Goal: Information Seeking & Learning: Find specific fact

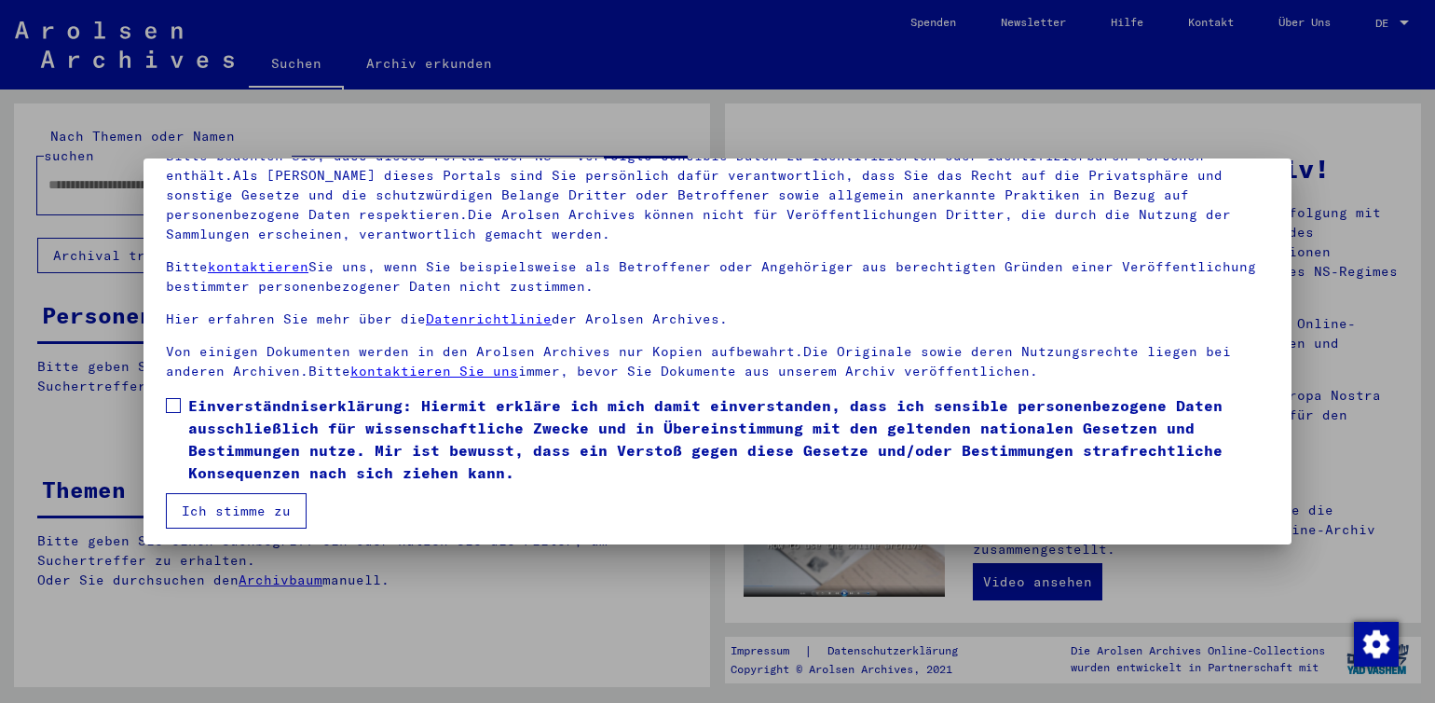
scroll to position [153, 0]
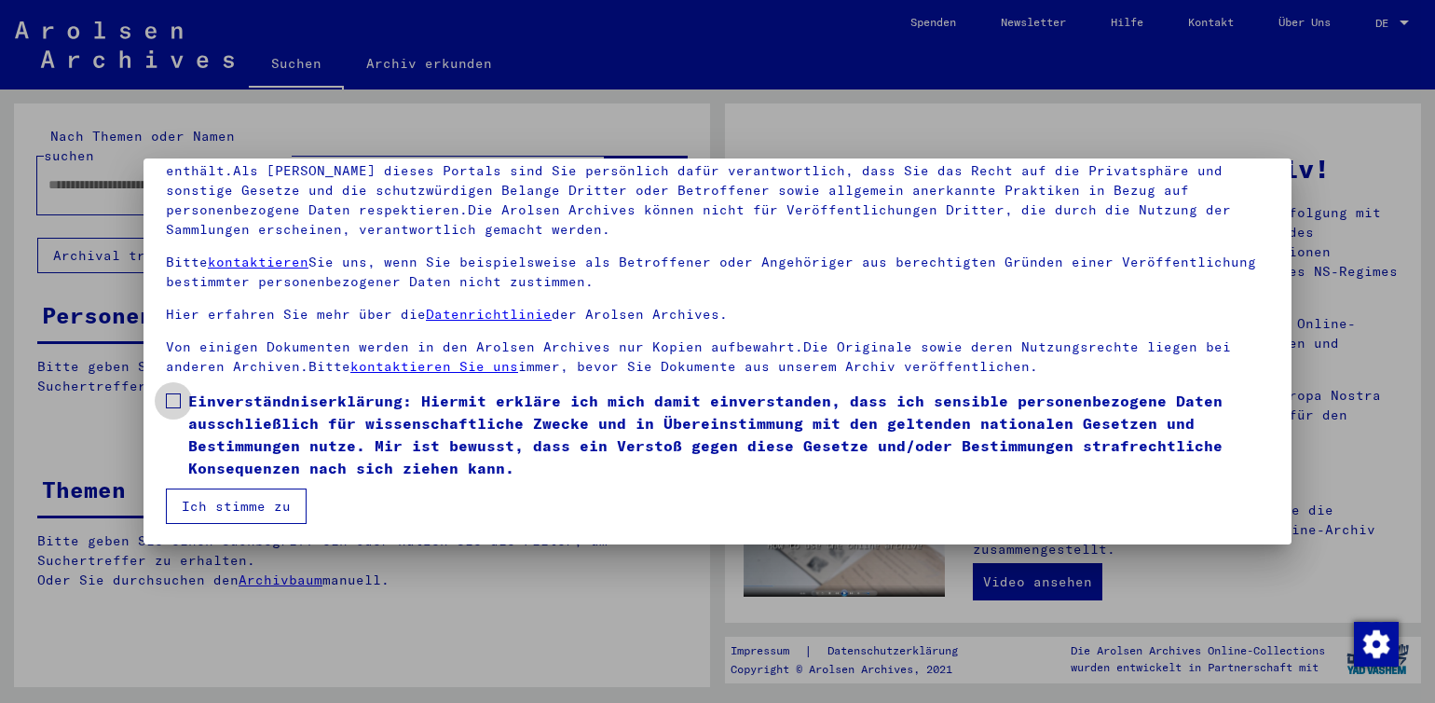
click at [177, 405] on span at bounding box center [173, 400] width 15 height 15
click at [220, 508] on button "Ich stimme zu" at bounding box center [236, 505] width 141 height 35
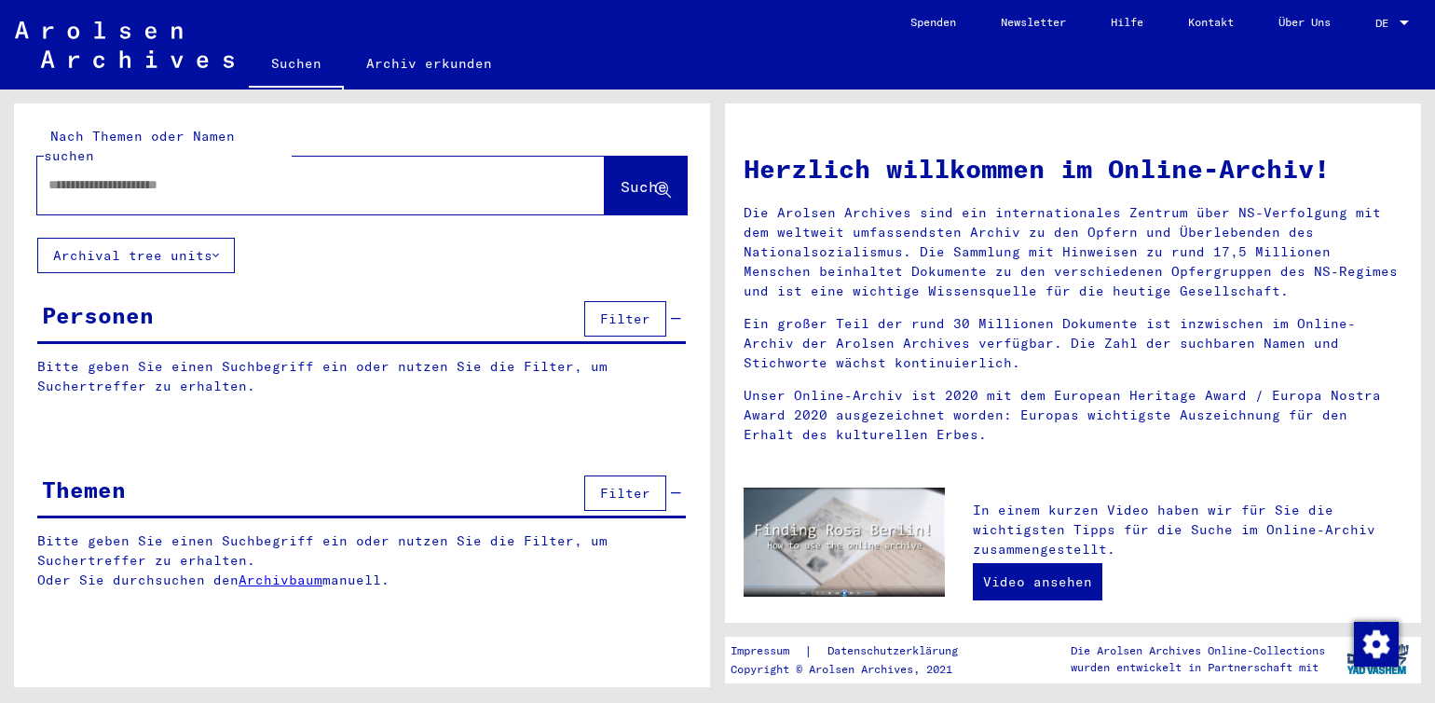
click at [76, 175] on input "text" at bounding box center [298, 185] width 501 height 20
type input "*****"
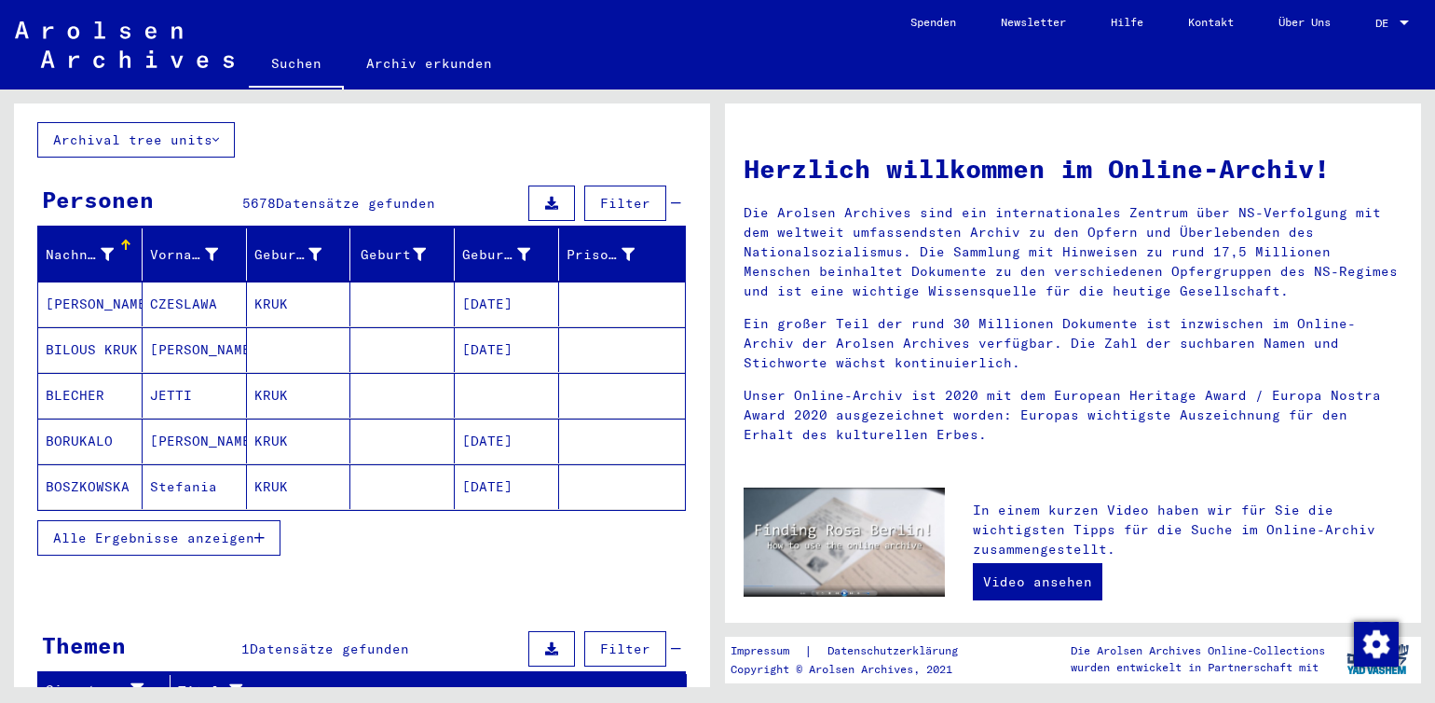
scroll to position [116, 0]
click at [101, 248] on icon at bounding box center [107, 254] width 13 height 13
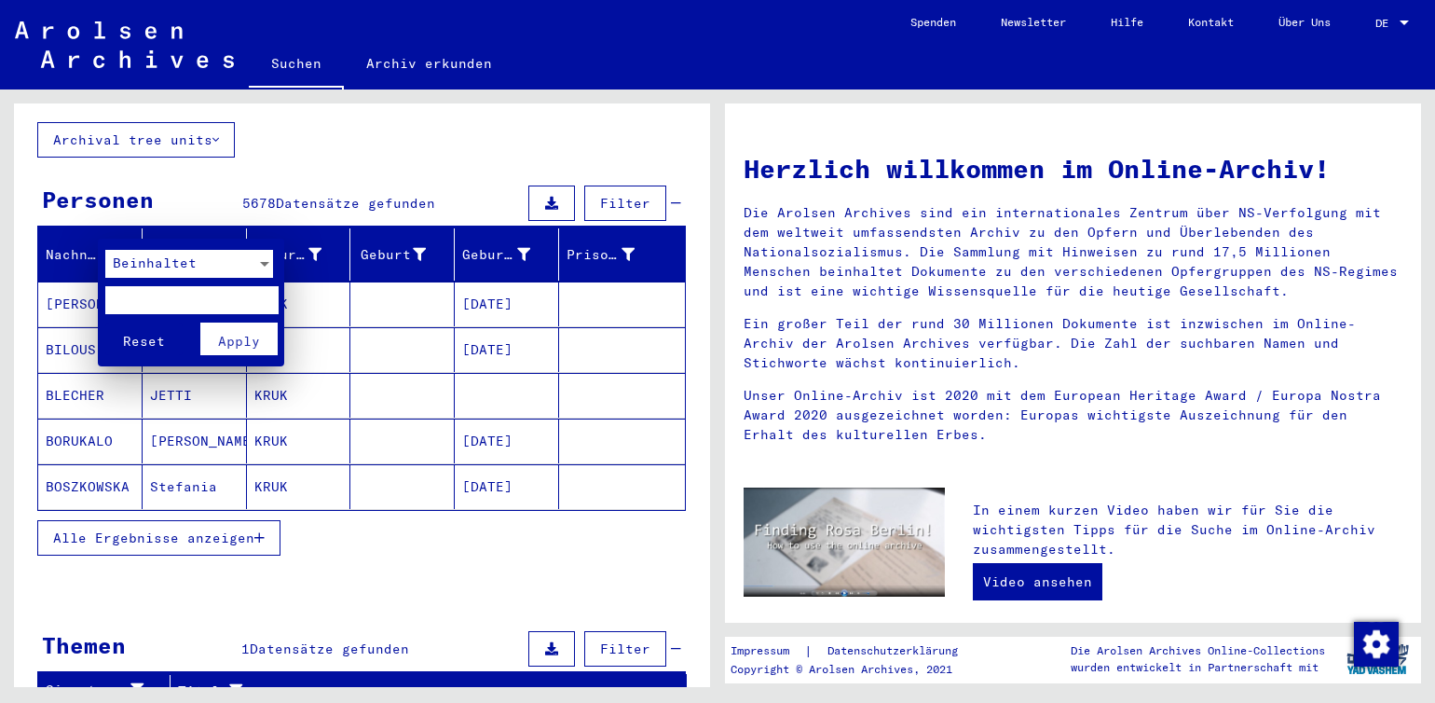
click at [129, 294] on input "text" at bounding box center [191, 300] width 172 height 28
type input "*****"
click at [239, 344] on span "Apply" at bounding box center [239, 341] width 42 height 17
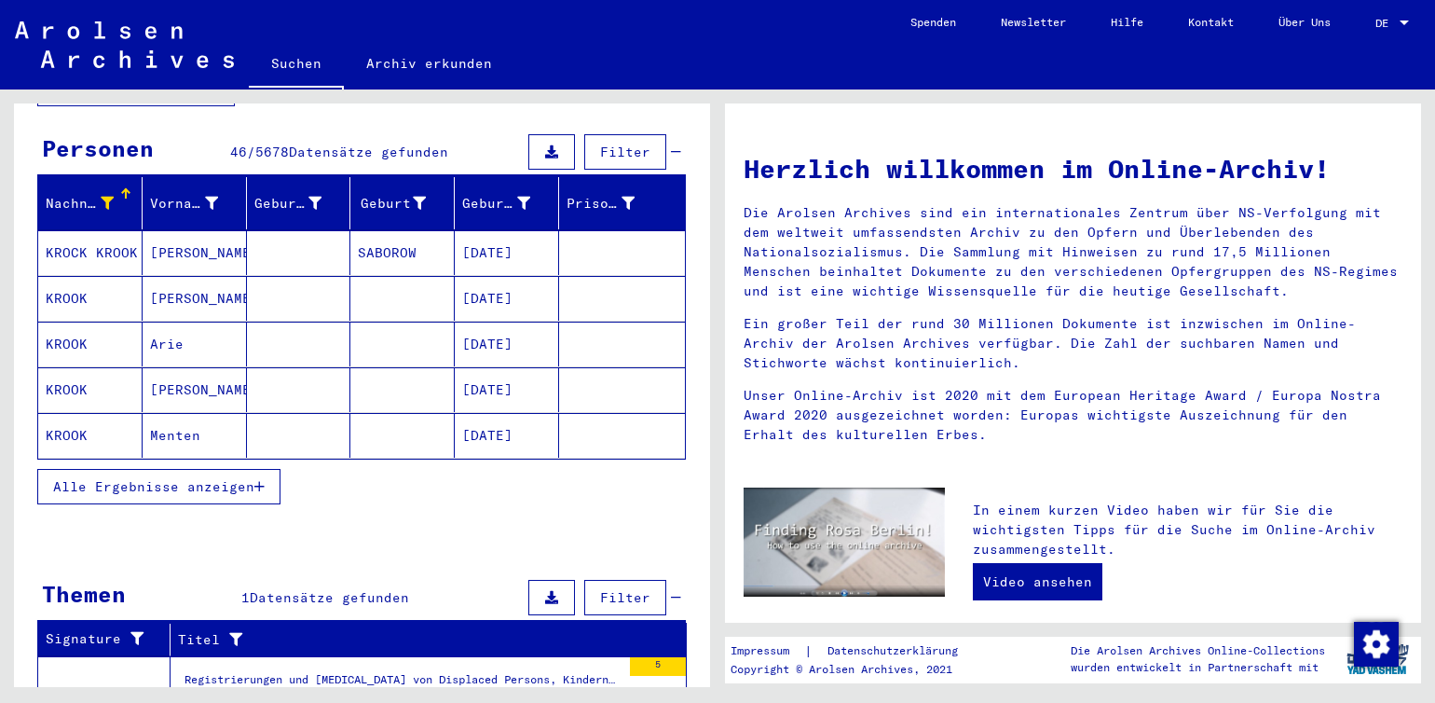
scroll to position [186, 0]
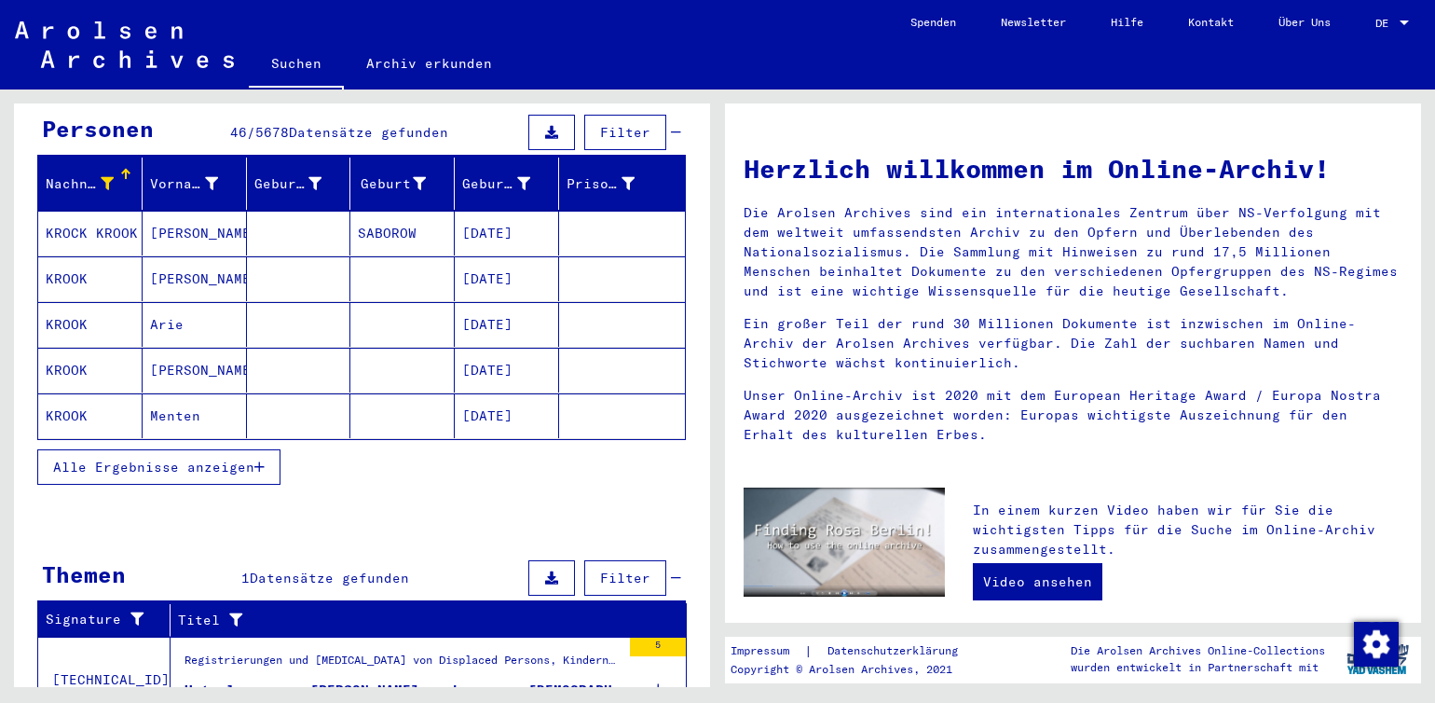
click at [125, 459] on span "Alle Ergebnisse anzeigen" at bounding box center [153, 467] width 201 height 17
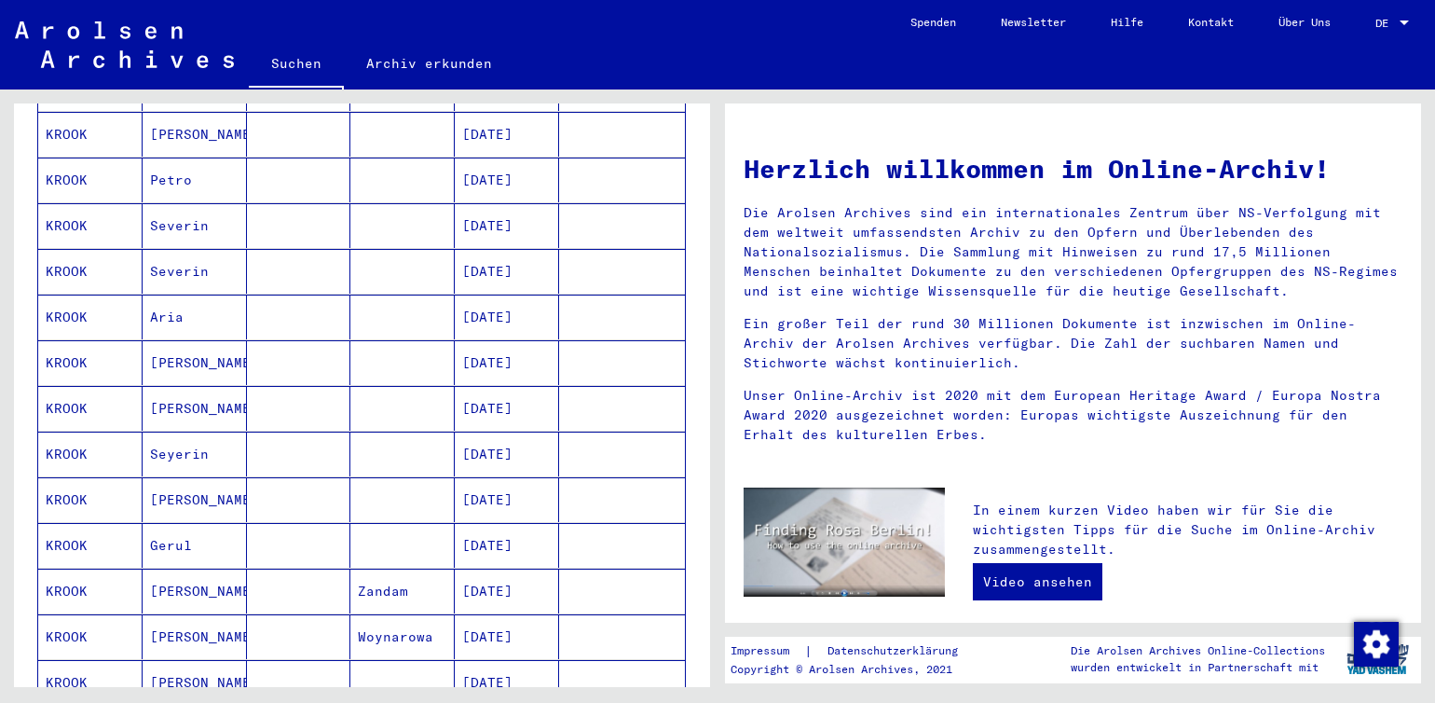
scroll to position [1025, 0]
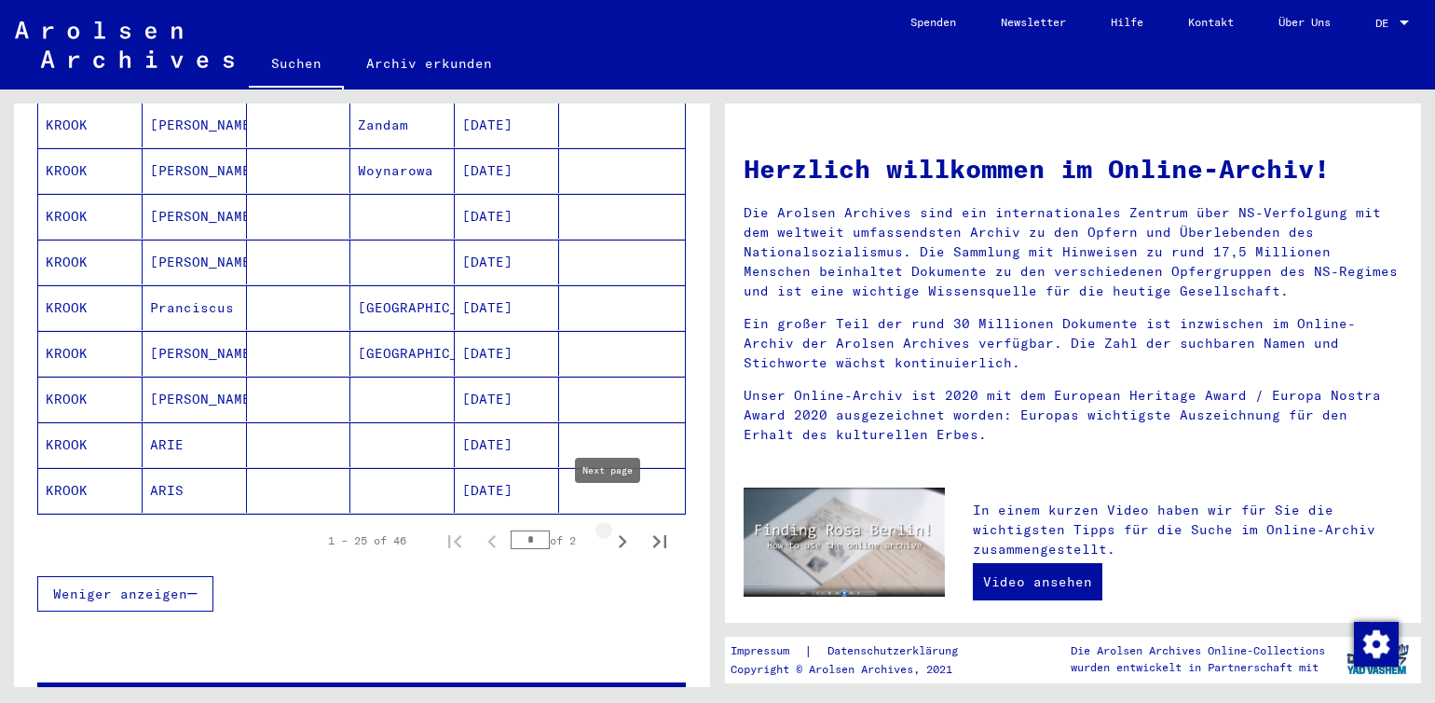
click at [610, 528] on icon "Next page" at bounding box center [623, 541] width 26 height 26
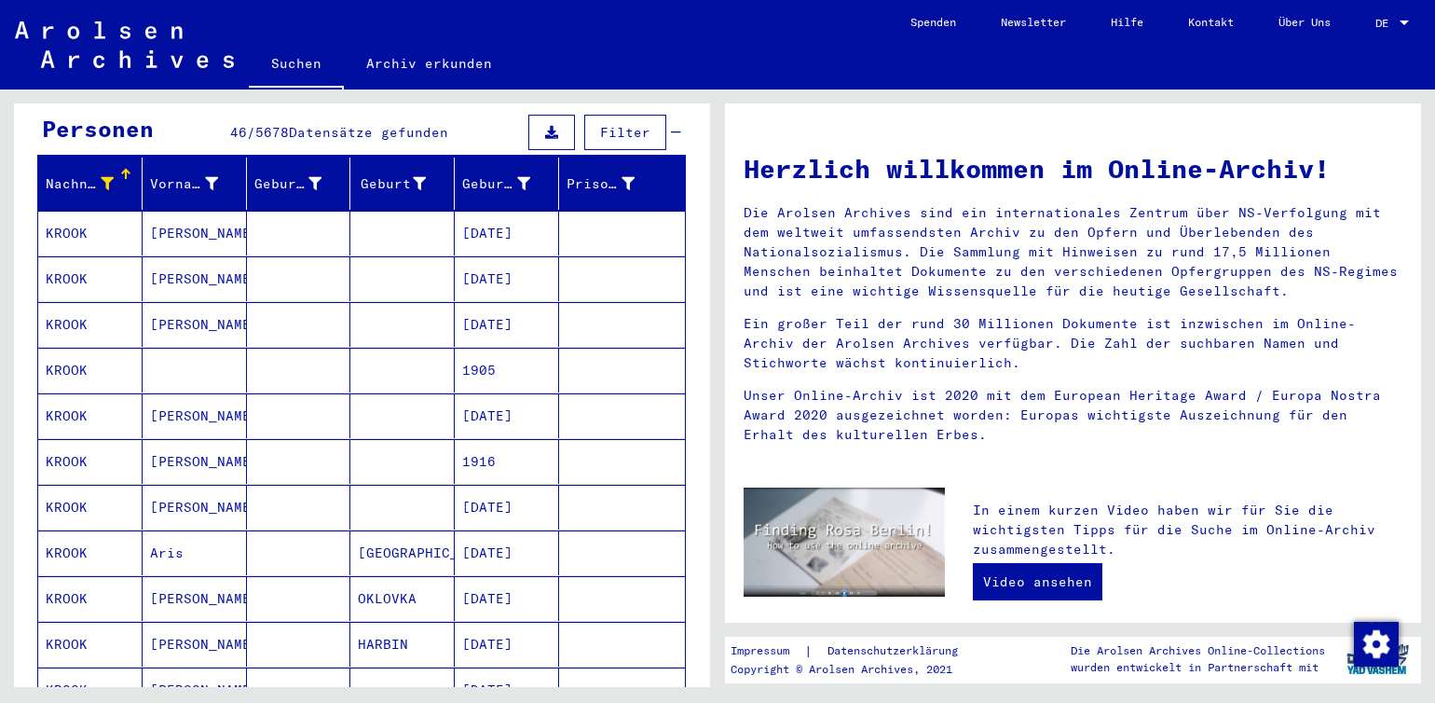
scroll to position [0, 0]
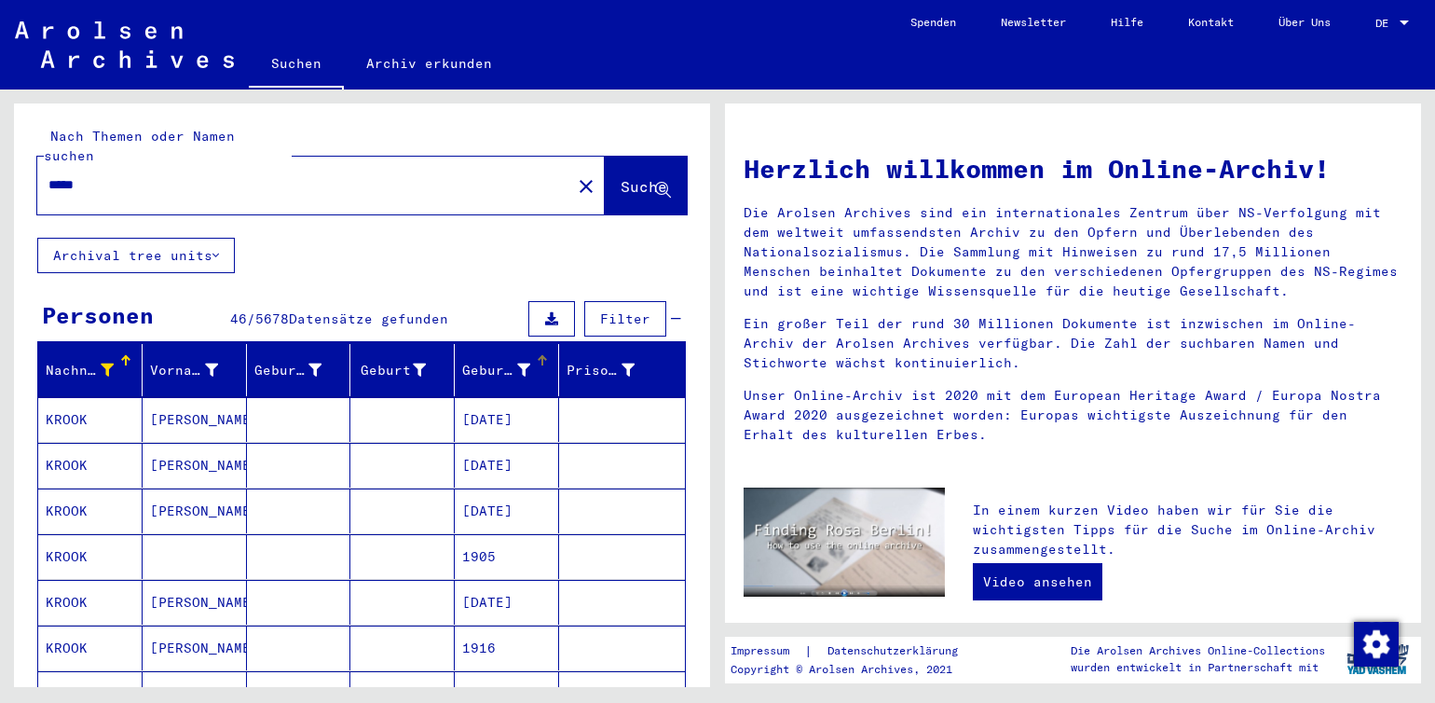
click at [477, 361] on div "Geburtsdatum" at bounding box center [496, 371] width 68 height 20
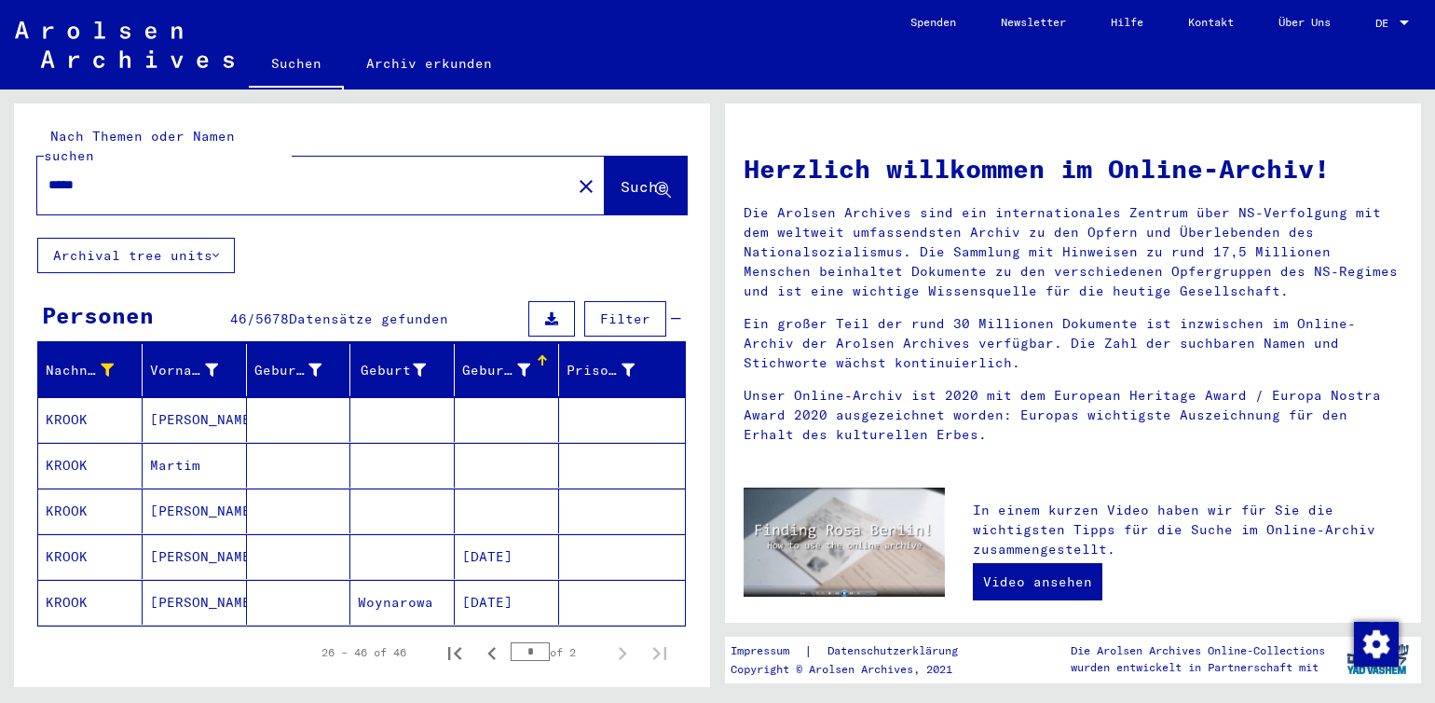
click at [517, 363] on icon at bounding box center [523, 369] width 13 height 13
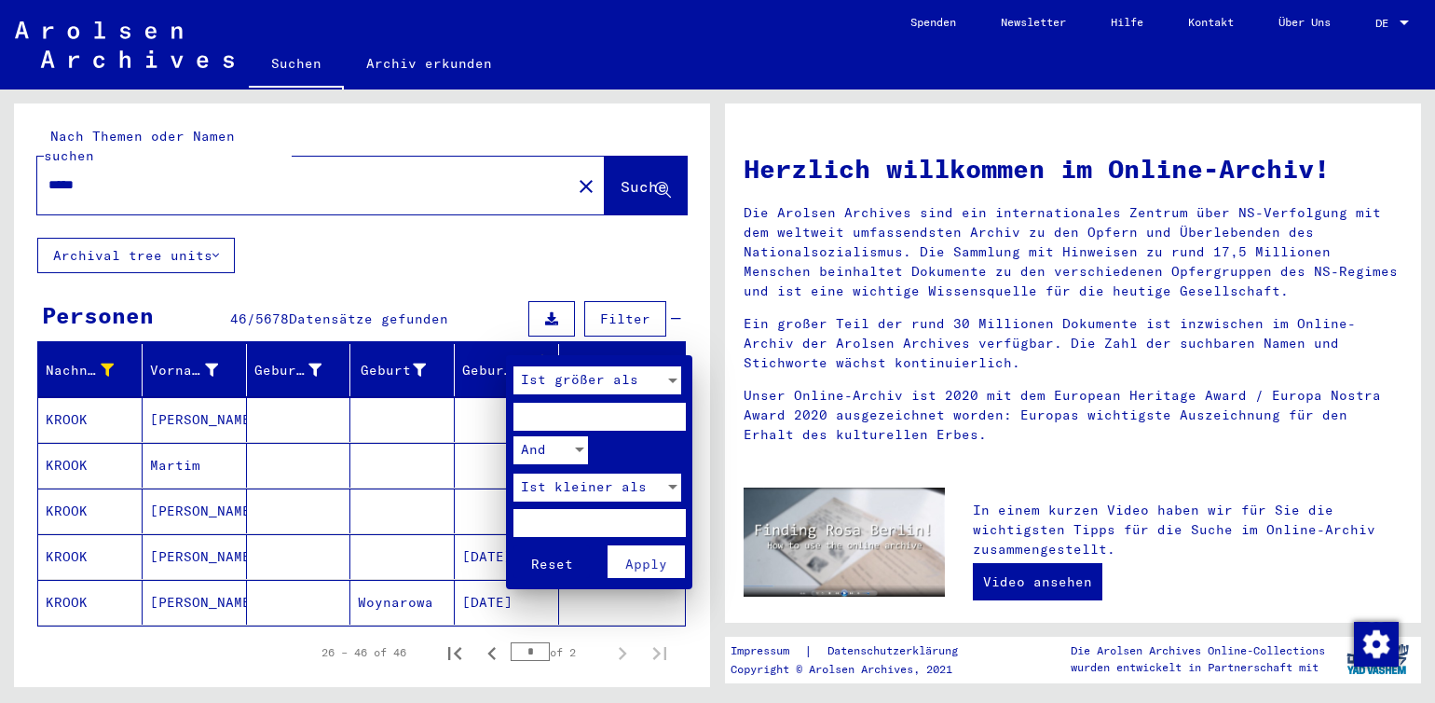
click at [682, 320] on div at bounding box center [717, 351] width 1435 height 703
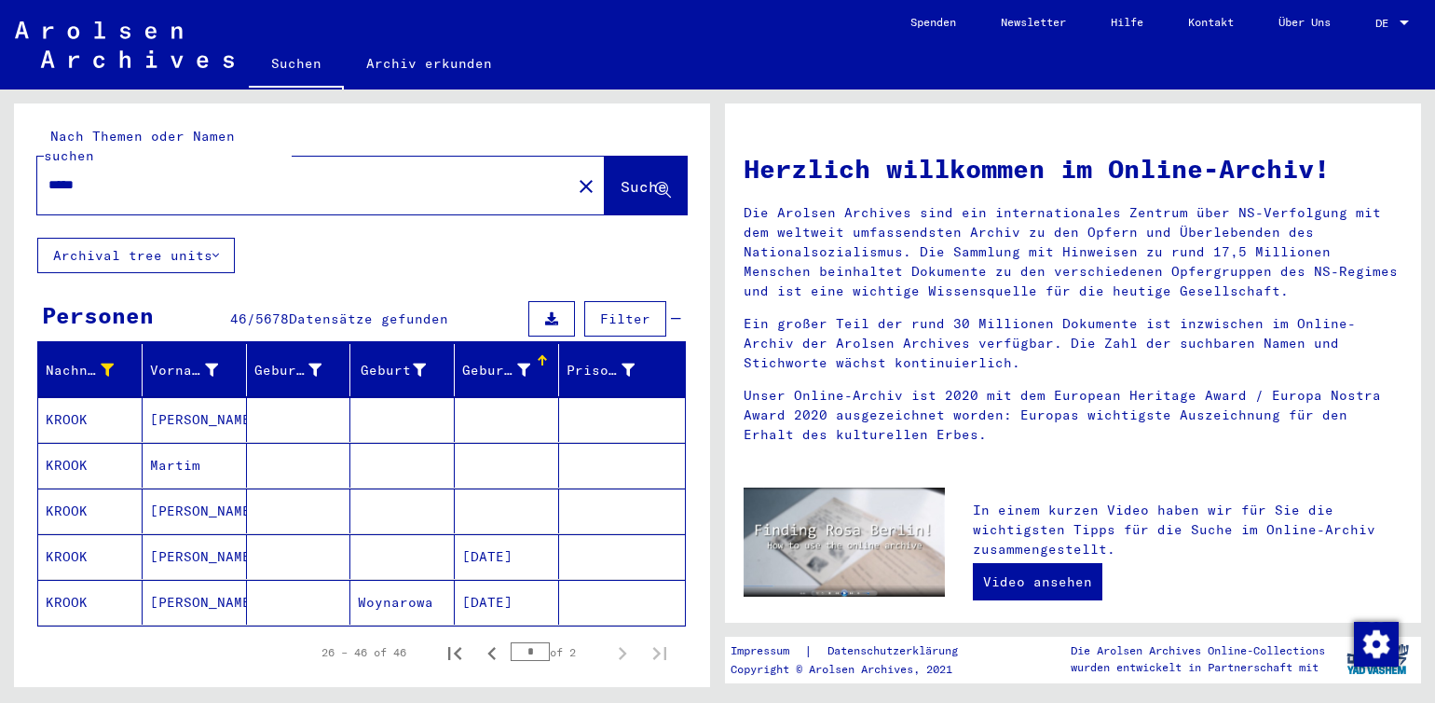
scroll to position [280, 0]
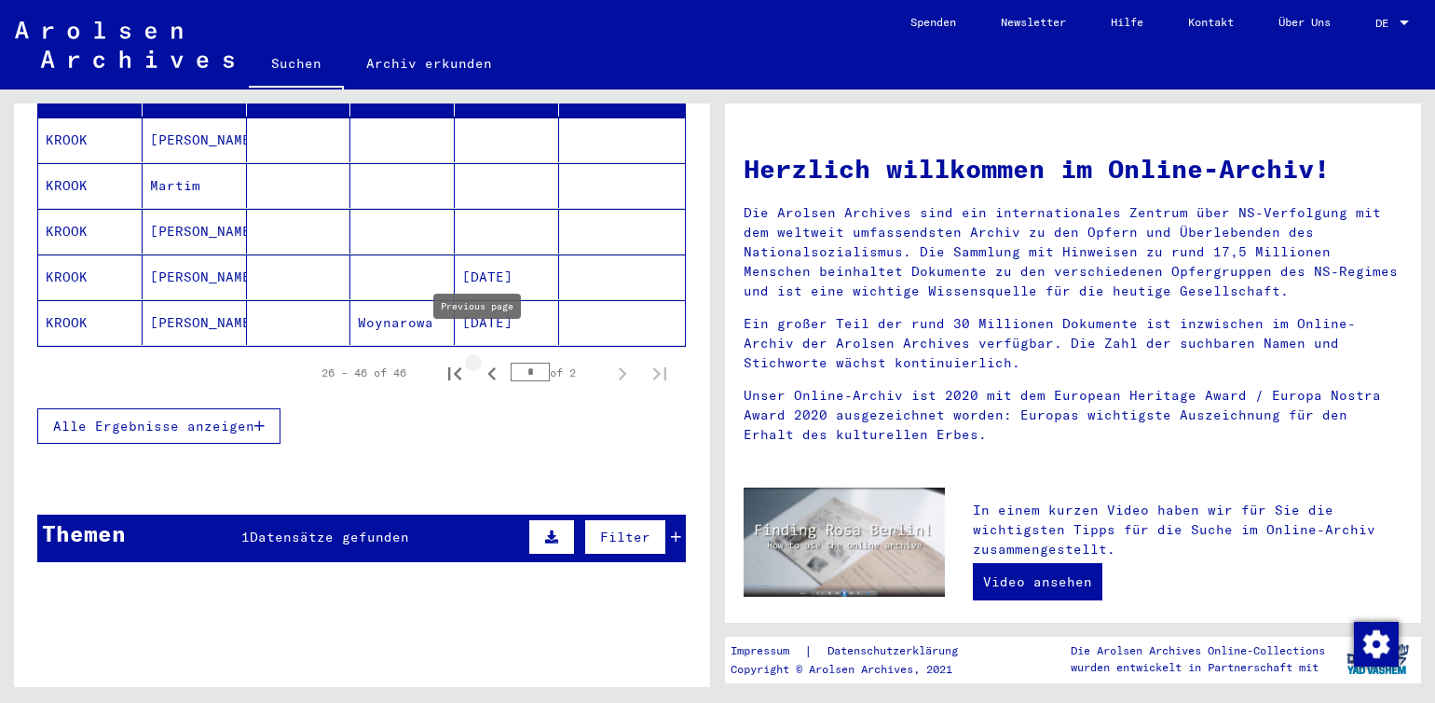
click at [479, 361] on icon "Previous page" at bounding box center [492, 374] width 26 height 26
type input "*"
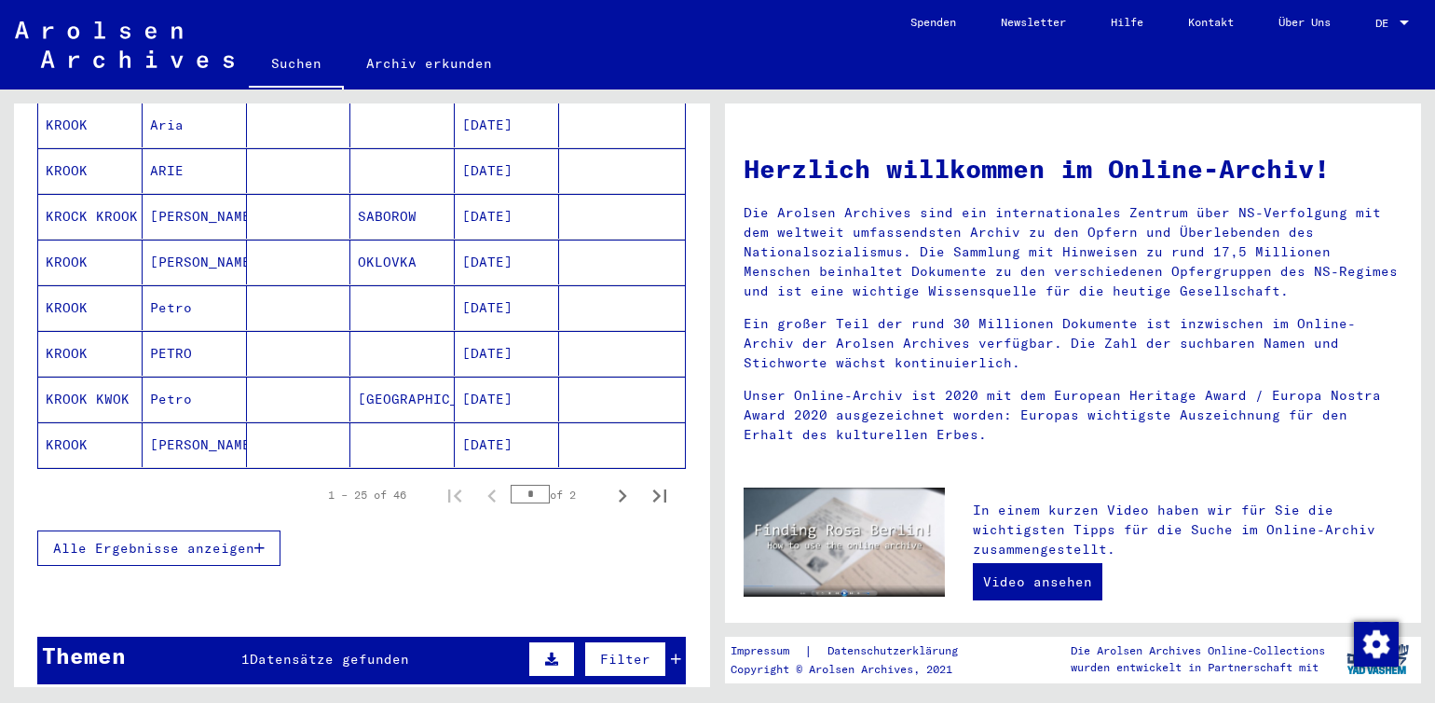
scroll to position [1118, 0]
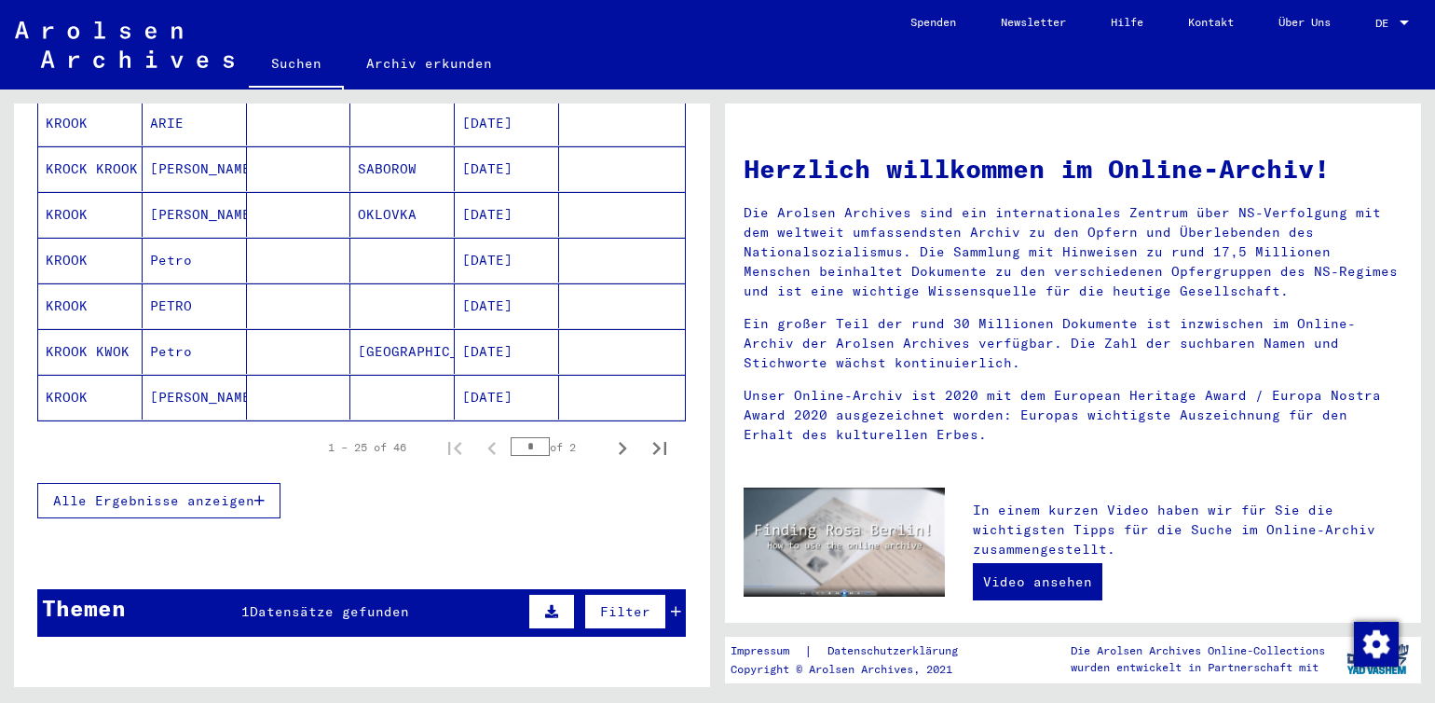
click at [146, 492] on span "Alle Ergebnisse anzeigen" at bounding box center [153, 500] width 201 height 17
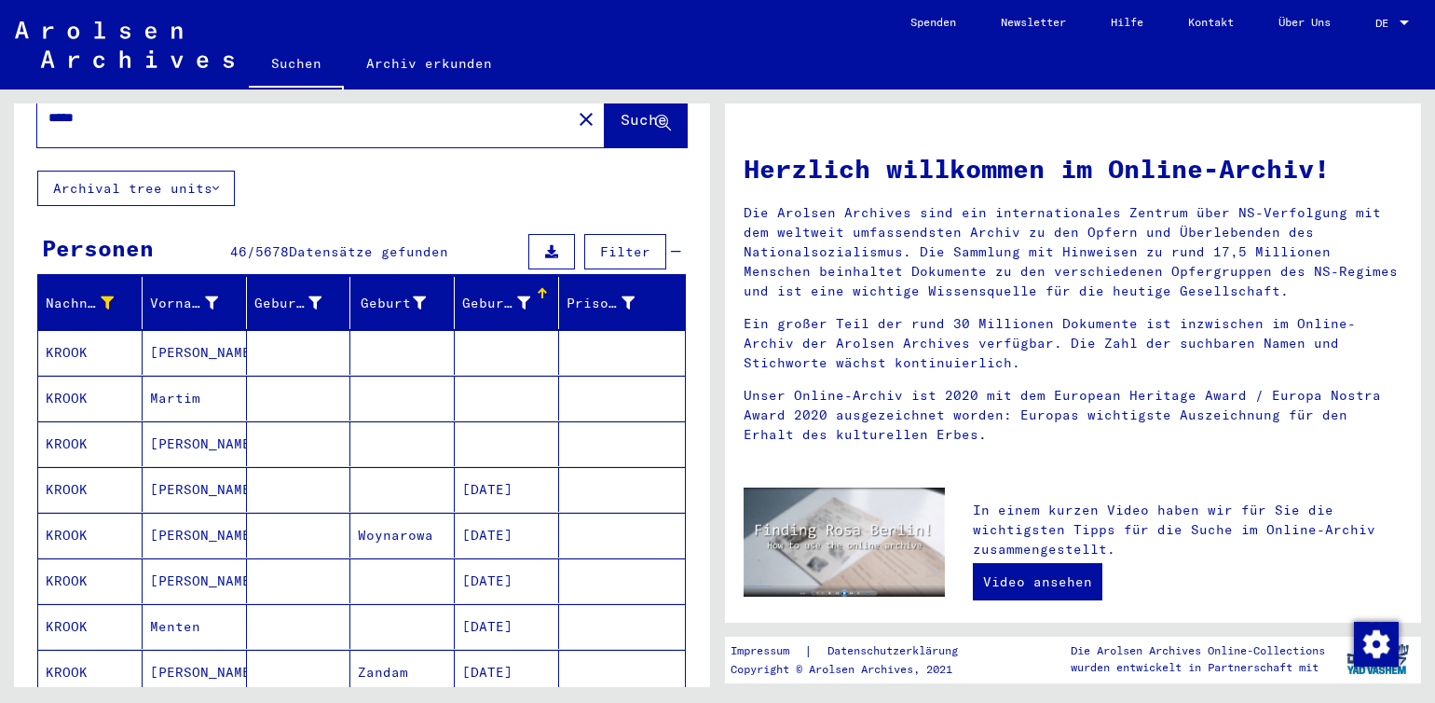
scroll to position [0, 0]
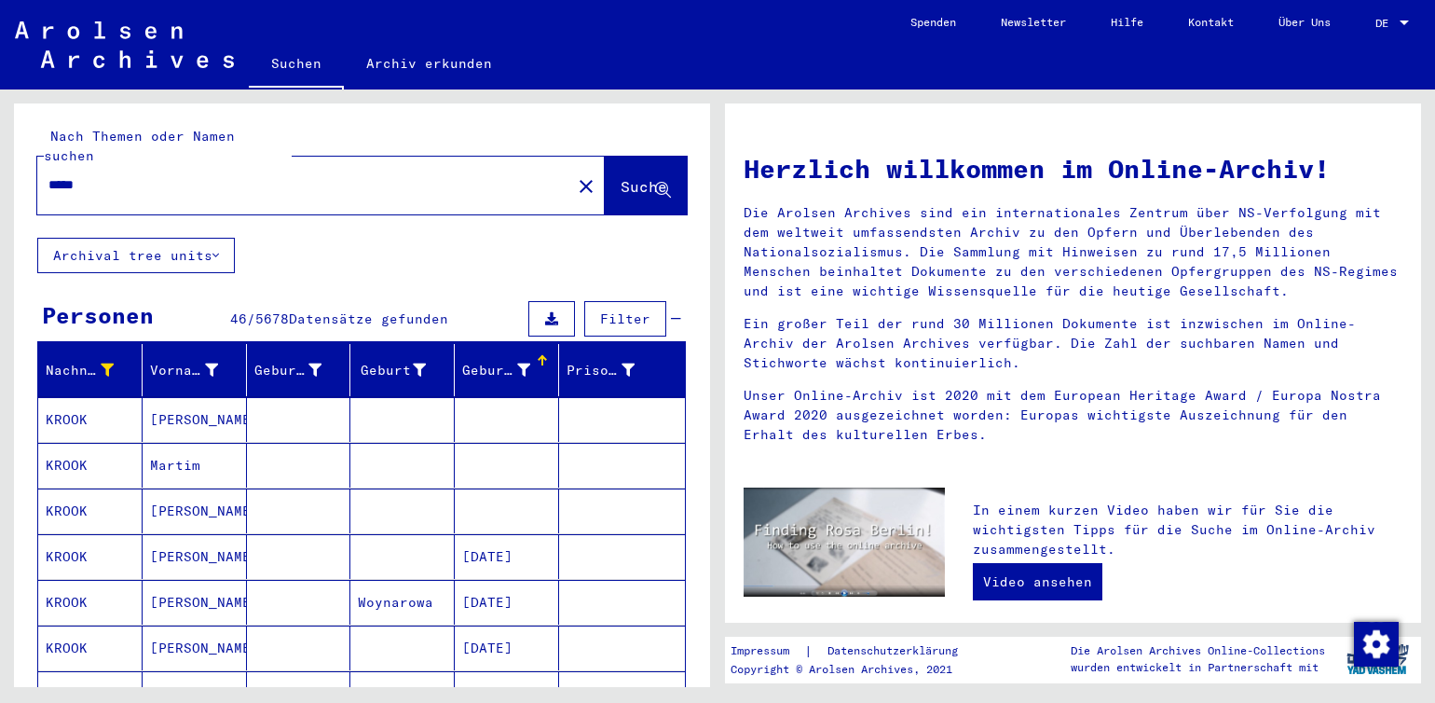
click at [97, 175] on input "*****" at bounding box center [298, 185] width 501 height 20
type input "*****"
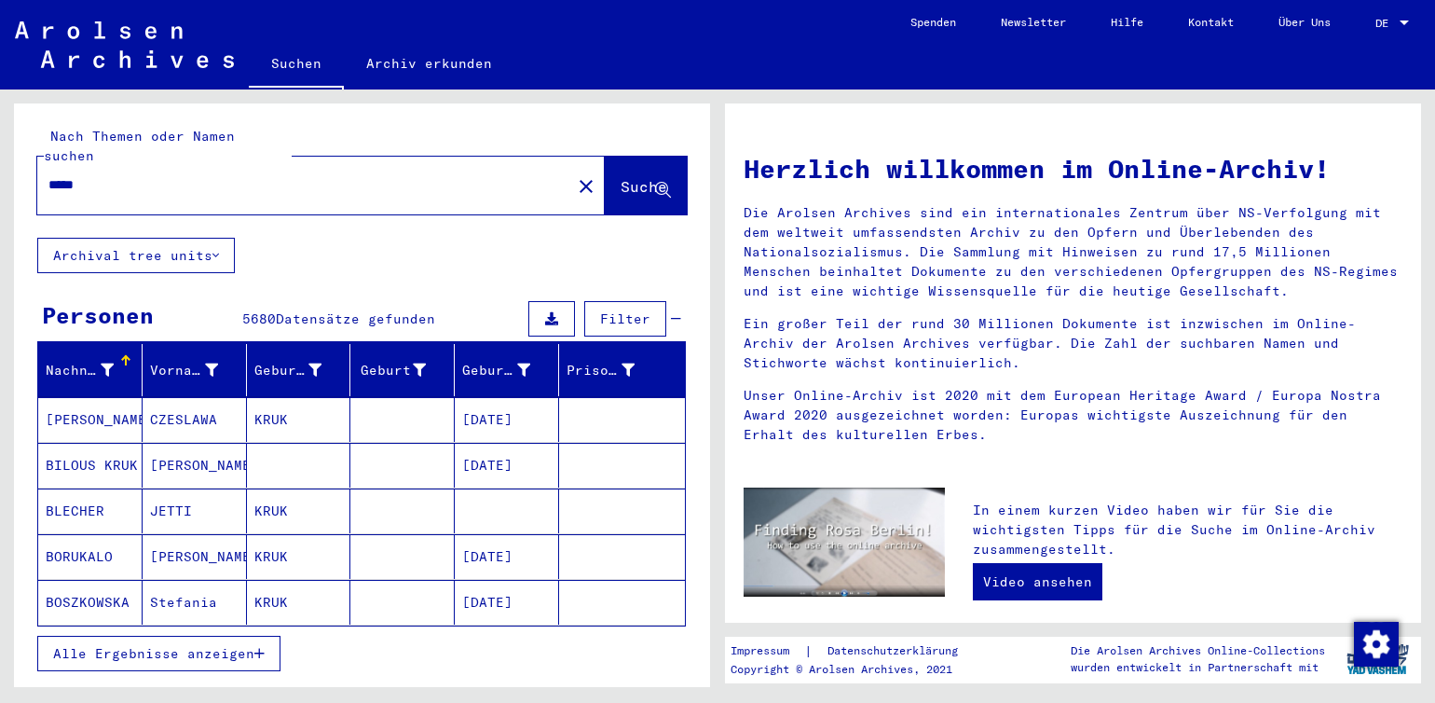
click at [105, 363] on icon at bounding box center [107, 369] width 13 height 13
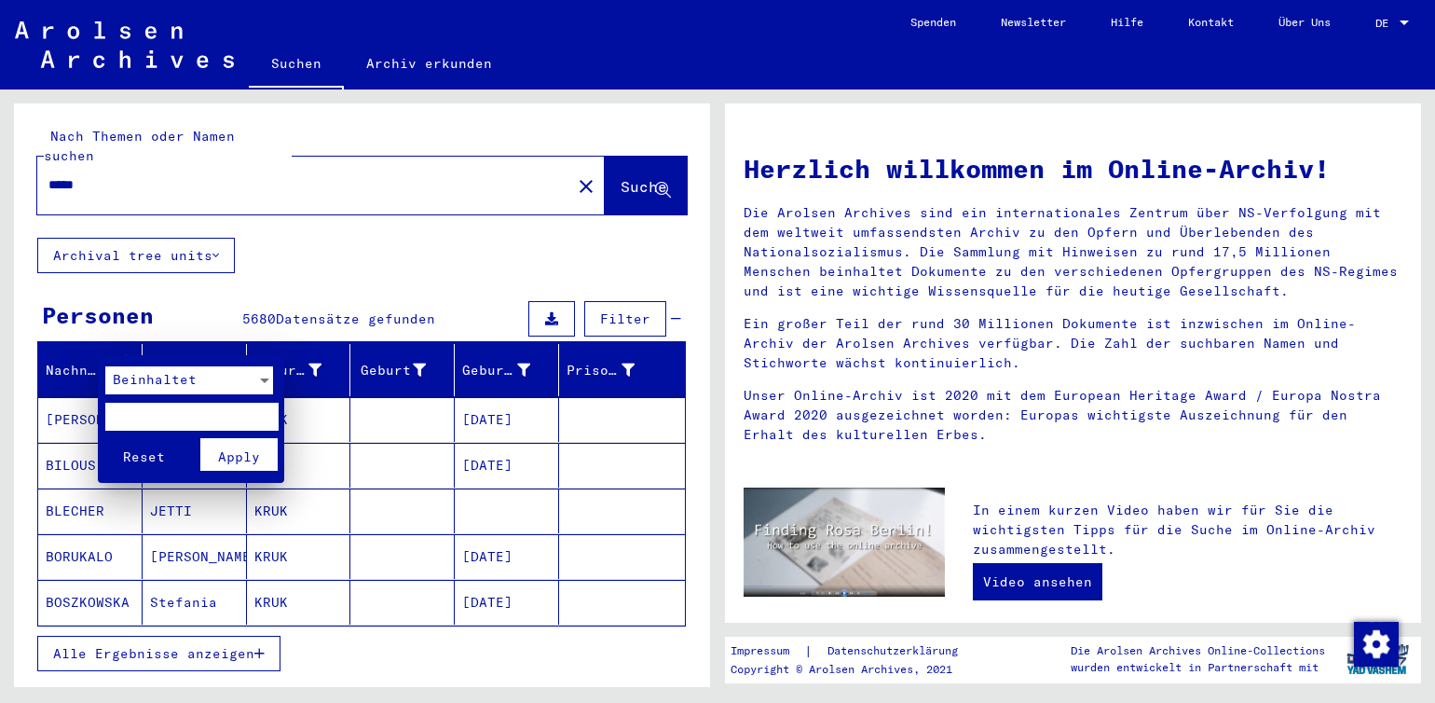
click at [139, 416] on input "text" at bounding box center [191, 417] width 172 height 28
type input "*****"
click at [105, 438] on button "Reset" at bounding box center [143, 454] width 77 height 33
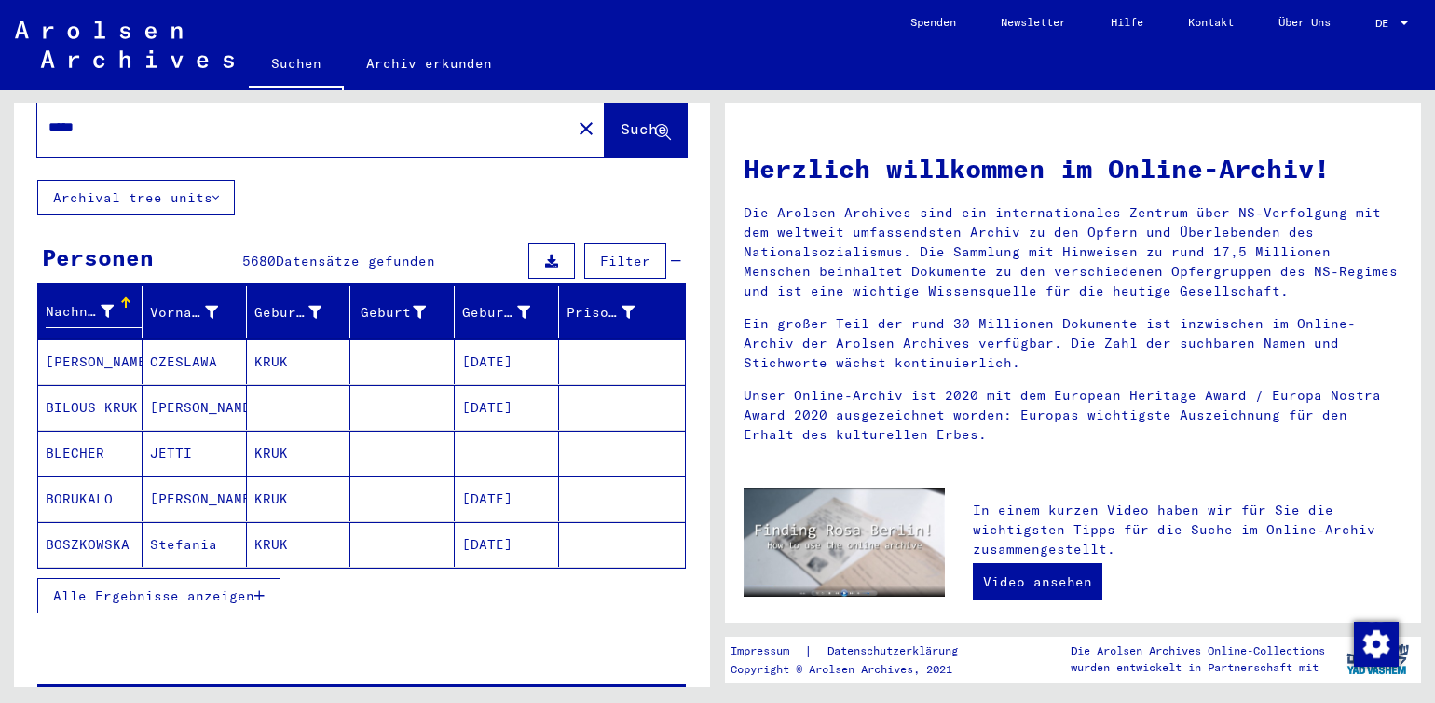
scroll to position [82, 0]
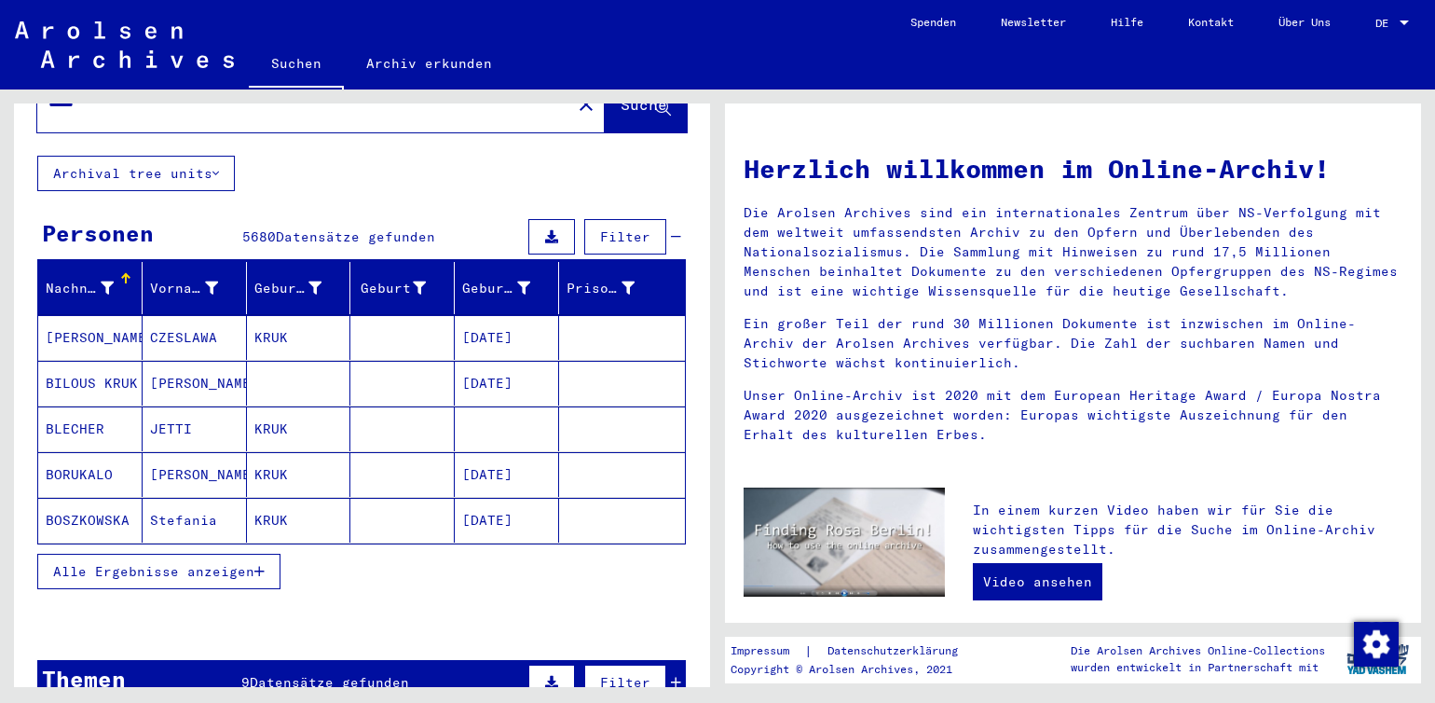
click at [104, 562] on button "Alle Ergebnisse anzeigen" at bounding box center [158, 571] width 243 height 35
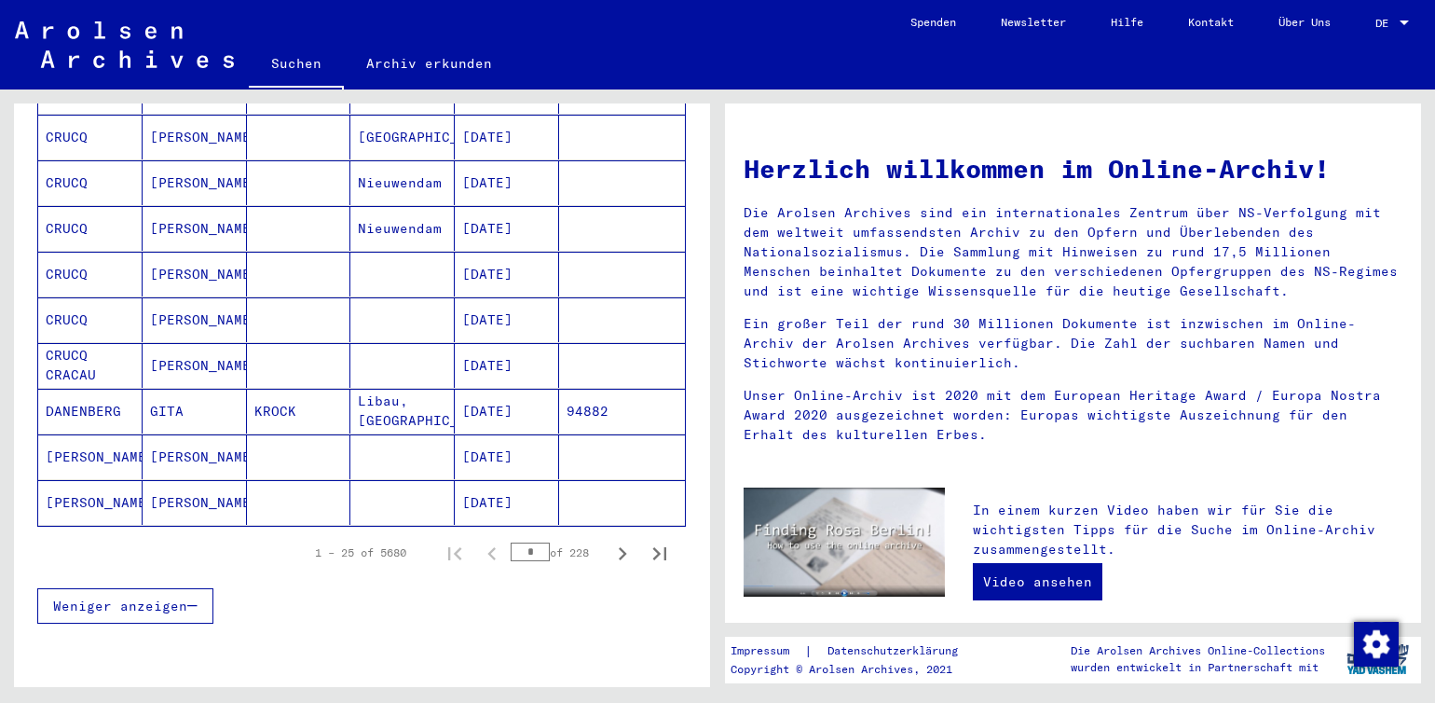
scroll to position [0, 0]
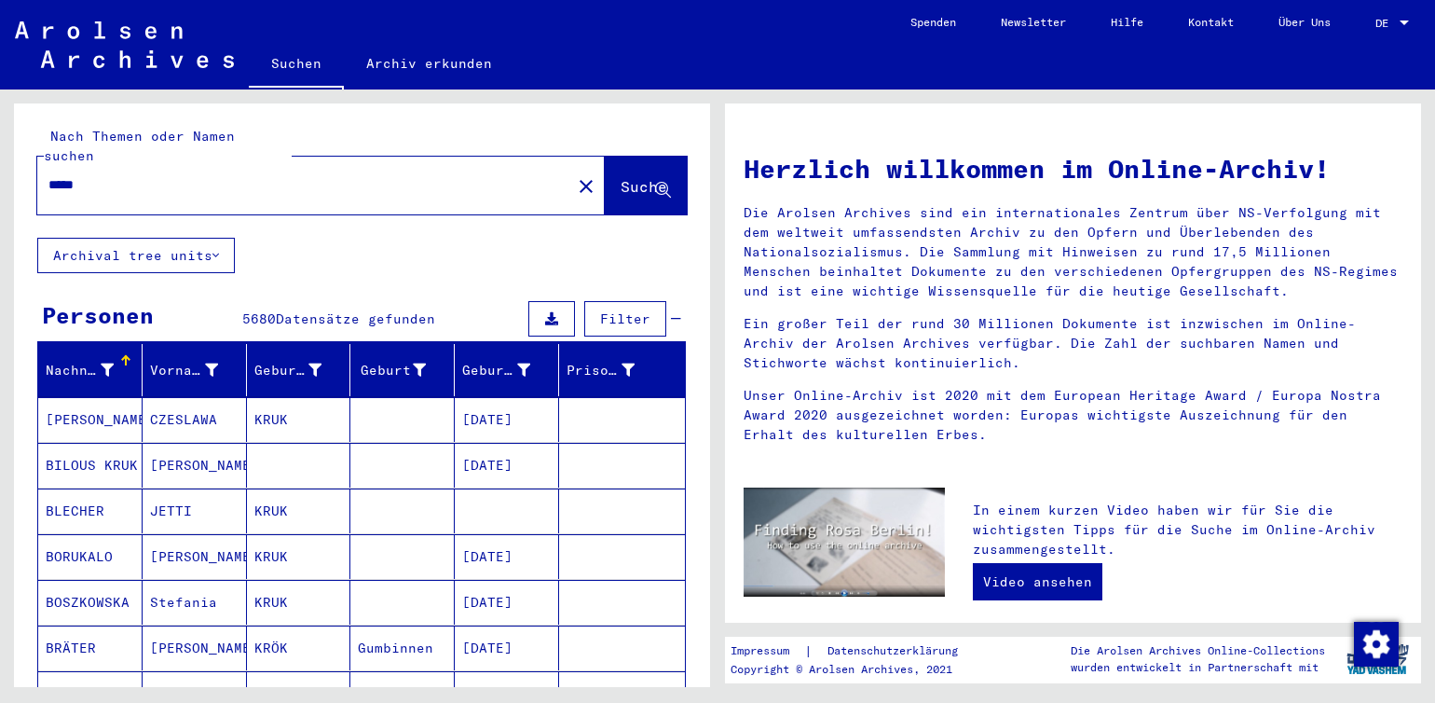
click at [68, 29] on img at bounding box center [124, 44] width 219 height 47
